Goal: Task Accomplishment & Management: Manage account settings

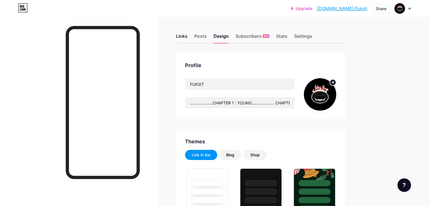
click at [187, 36] on div "Links" at bounding box center [182, 38] width 12 height 10
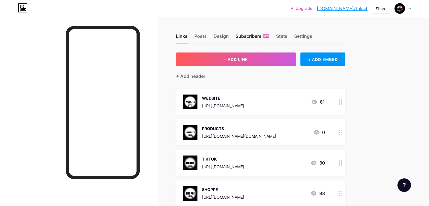
click at [268, 36] on div "Subscribers NEW" at bounding box center [252, 38] width 34 height 10
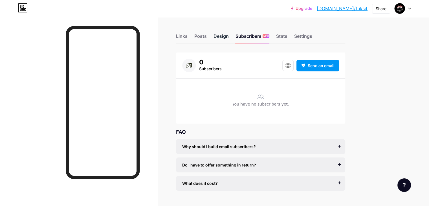
click at [229, 36] on div "Design" at bounding box center [220, 38] width 15 height 10
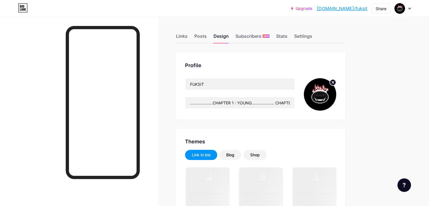
click at [229, 35] on div "Design" at bounding box center [220, 38] width 15 height 10
click at [207, 37] on div "Posts" at bounding box center [200, 38] width 12 height 10
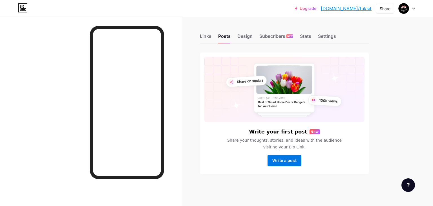
click at [294, 158] on span "Write a post" at bounding box center [284, 160] width 24 height 5
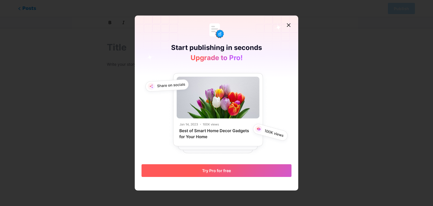
click at [242, 174] on button "Try Pro for free" at bounding box center [217, 170] width 150 height 13
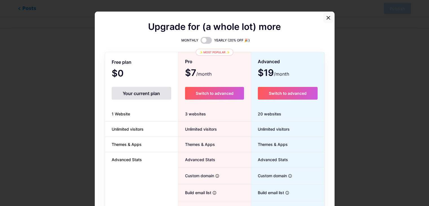
click at [327, 19] on icon at bounding box center [327, 17] width 3 height 3
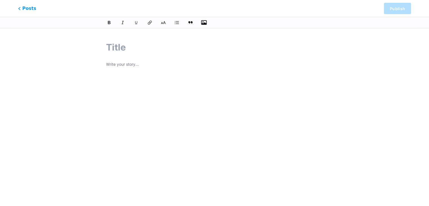
click at [203, 25] on icon "button" at bounding box center [204, 23] width 6 height 6
click at [0, 0] on input "file" at bounding box center [0, 0] width 0 height 0
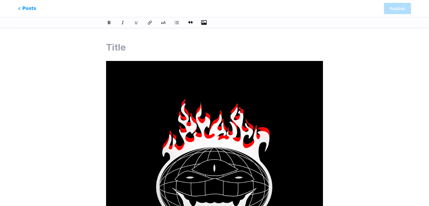
click at [126, 50] on input "text" at bounding box center [214, 48] width 217 height 14
type input "HELLO"
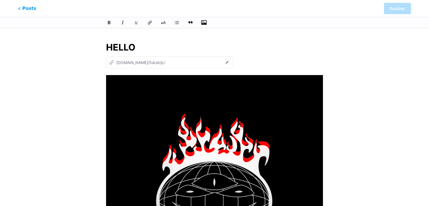
type input "hello"
type input "HELLO!! L"
type input "hello-love"
type input "HELLO!!"
type input "hello"
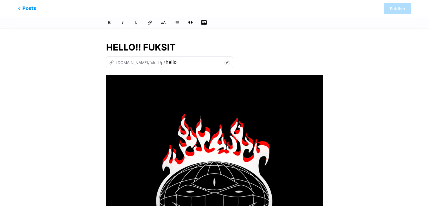
type input "HELLO!! FUKSIT"
type input "hello-fuksi"
type input "HELLO!! FUKSIT HREE"
type input "hello-fuksit"
type input "HELLO!! FUKSIT HẺ"
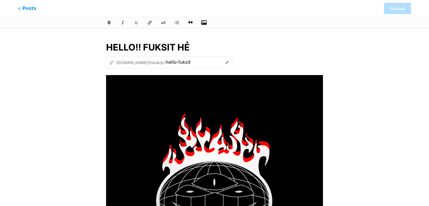
type input "hello-fuksit-hre"
type input "HELLO!! FUKSIT HEREE"
type input "hello-fuksit-heree"
type input "HELLO!! FUKSIT HEREE!"
click at [226, 59] on div "z [DOMAIN_NAME]/fuksit/p/ hello-fuksit-heree" at bounding box center [214, 62] width 217 height 12
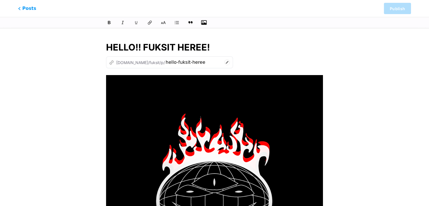
click at [224, 61] on icon at bounding box center [227, 62] width 6 height 6
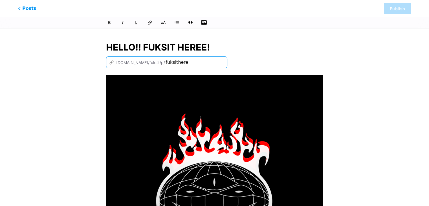
type input "fuksithere"
click at [243, 45] on input "HELLO!! FUKSIT HEREE!" at bounding box center [214, 48] width 217 height 14
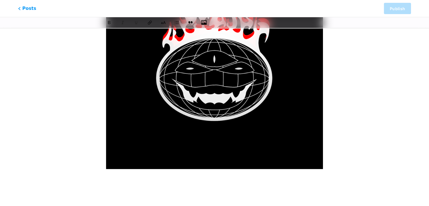
click at [148, 176] on p at bounding box center [214, 180] width 217 height 8
click at [377, 139] on div "This feature is only available for Pro users. Try Pro for free Posts Publish HE…" at bounding box center [214, 54] width 429 height 286
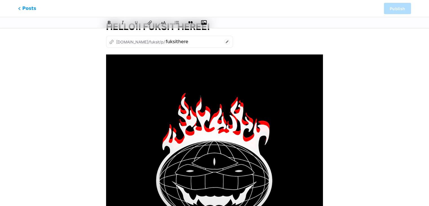
scroll to position [0, 0]
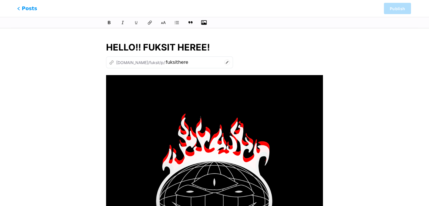
click at [28, 9] on span "Posts" at bounding box center [27, 8] width 20 height 7
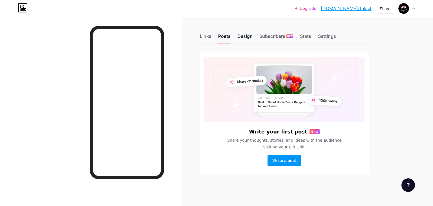
click at [248, 37] on div "Design" at bounding box center [244, 38] width 15 height 10
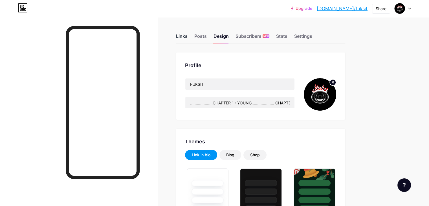
click at [187, 39] on div "Links" at bounding box center [182, 38] width 12 height 10
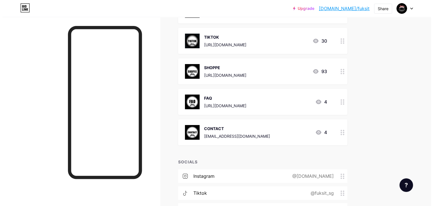
scroll to position [177, 0]
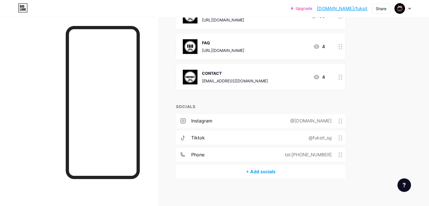
click at [280, 166] on div "+ Add socials" at bounding box center [260, 172] width 169 height 14
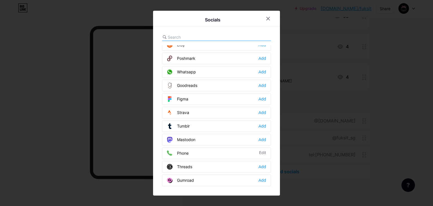
scroll to position [467, 0]
click at [259, 163] on div "Add" at bounding box center [262, 166] width 8 height 6
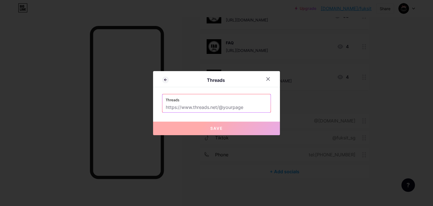
click at [212, 107] on input "text" at bounding box center [216, 108] width 101 height 10
paste input "[URL][EMAIL_ADDRESS][DOMAIN_NAME][DOMAIN_NAME]"
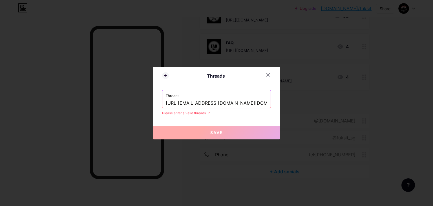
click at [216, 117] on div "Threads Threads [URL][EMAIL_ADDRESS][DOMAIN_NAME][DOMAIN_NAME] Please enter a v…" at bounding box center [216, 103] width 127 height 72
click at [178, 103] on input "[URL][EMAIL_ADDRESS][DOMAIN_NAME][DOMAIN_NAME]" at bounding box center [216, 103] width 101 height 10
click at [188, 109] on div "Threads [DOMAIN_NAME][EMAIL_ADDRESS][DOMAIN_NAME] Please enter a valid threads …" at bounding box center [216, 103] width 109 height 26
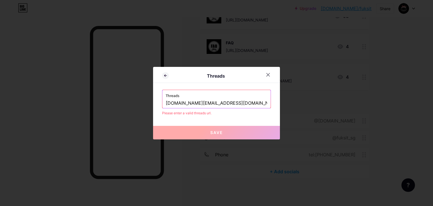
click at [228, 106] on input "[DOMAIN_NAME][EMAIL_ADDRESS][DOMAIN_NAME]" at bounding box center [216, 103] width 101 height 10
paste input "[URL][EMAIL_ADDRESS][DOMAIN_NAME][DOMAIN_NAME]"
click at [225, 120] on div "Threads Threads [URL][EMAIL_ADDRESS][DOMAIN_NAME][DOMAIN_NAME] Please enter a v…" at bounding box center [216, 103] width 127 height 72
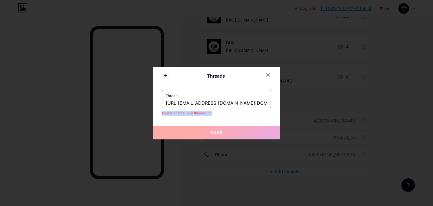
click at [225, 120] on div "Threads Threads [URL][EMAIL_ADDRESS][DOMAIN_NAME][DOMAIN_NAME] Please enter a v…" at bounding box center [216, 103] width 127 height 72
drag, startPoint x: 219, startPoint y: 104, endPoint x: 102, endPoint y: 94, distance: 116.9
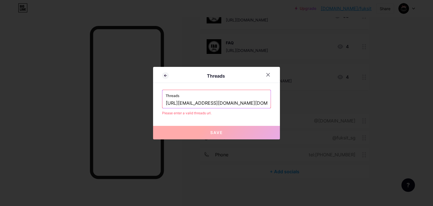
click at [102, 94] on div "Threads Threads [URL][EMAIL_ADDRESS][DOMAIN_NAME][DOMAIN_NAME] Please enter a v…" at bounding box center [216, 103] width 433 height 206
type input "@[DOMAIN_NAME]"
click at [176, 117] on div "Threads Threads @[DOMAIN_NAME] Please enter a valid threads url. Save" at bounding box center [216, 103] width 127 height 72
drag, startPoint x: 188, startPoint y: 102, endPoint x: 143, endPoint y: 107, distance: 45.4
click at [143, 107] on div "Threads Threads @[DOMAIN_NAME] Please enter a valid threads url. Save" at bounding box center [216, 103] width 433 height 206
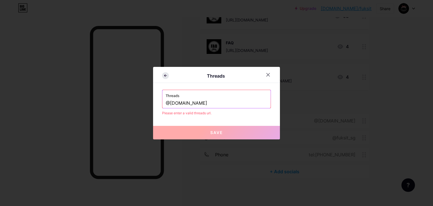
click at [162, 76] on icon at bounding box center [165, 75] width 7 height 7
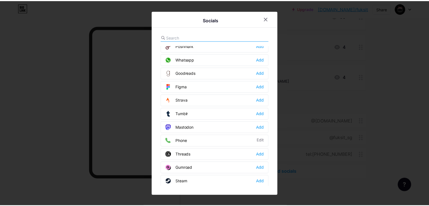
scroll to position [503, 0]
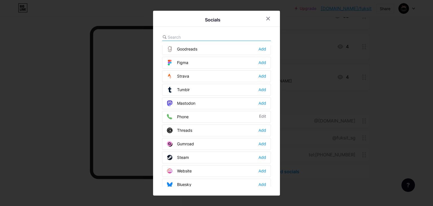
click at [199, 126] on div "Threads Add" at bounding box center [216, 130] width 109 height 12
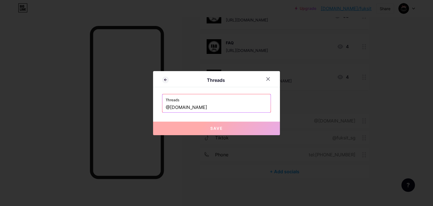
click at [202, 127] on button "Save" at bounding box center [216, 128] width 127 height 14
click at [194, 108] on input "@[DOMAIN_NAME]" at bounding box center [216, 108] width 101 height 10
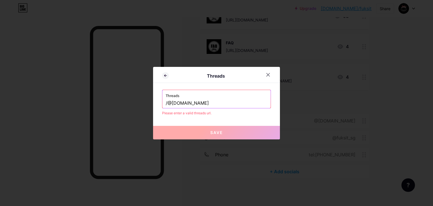
type input "@[DOMAIN_NAME]"
click at [221, 129] on button "Save" at bounding box center [216, 133] width 127 height 14
click at [267, 78] on div at bounding box center [268, 75] width 10 height 10
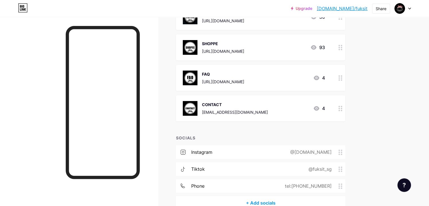
scroll to position [0, 0]
